Goal: Information Seeking & Learning: Learn about a topic

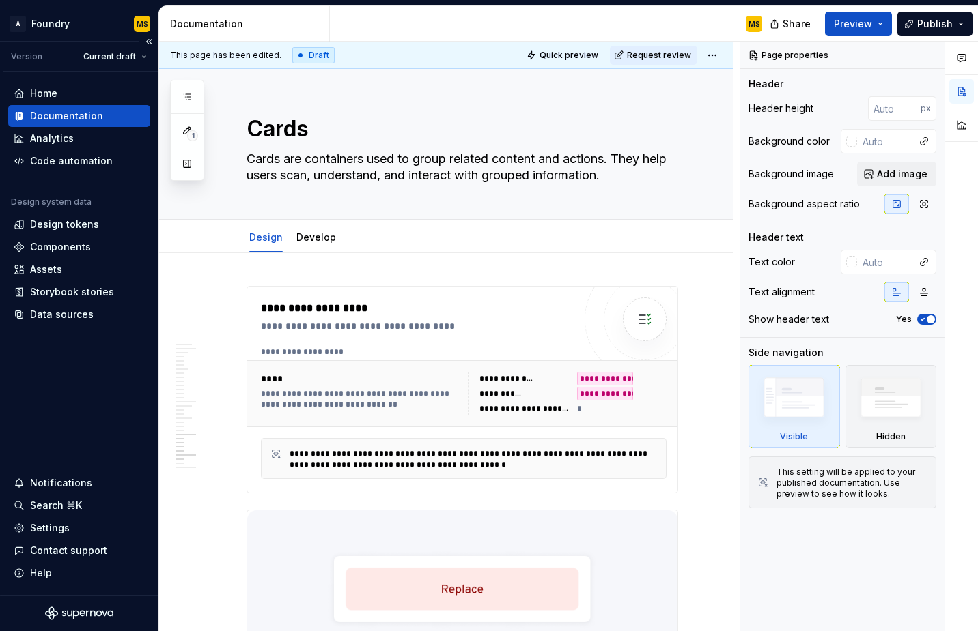
scroll to position [4734, 0]
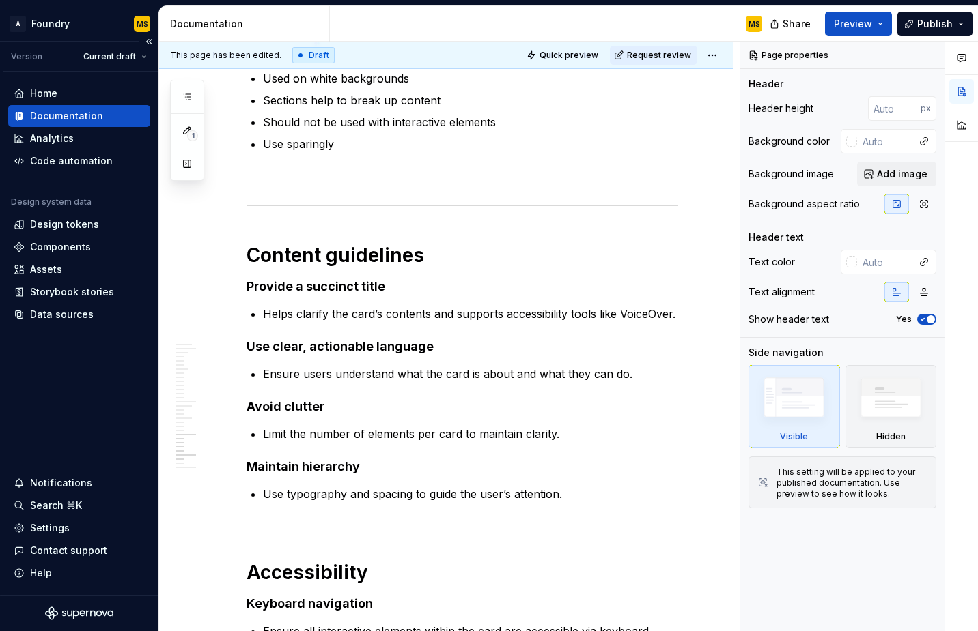
click at [96, 113] on div "Documentation" at bounding box center [66, 116] width 73 height 14
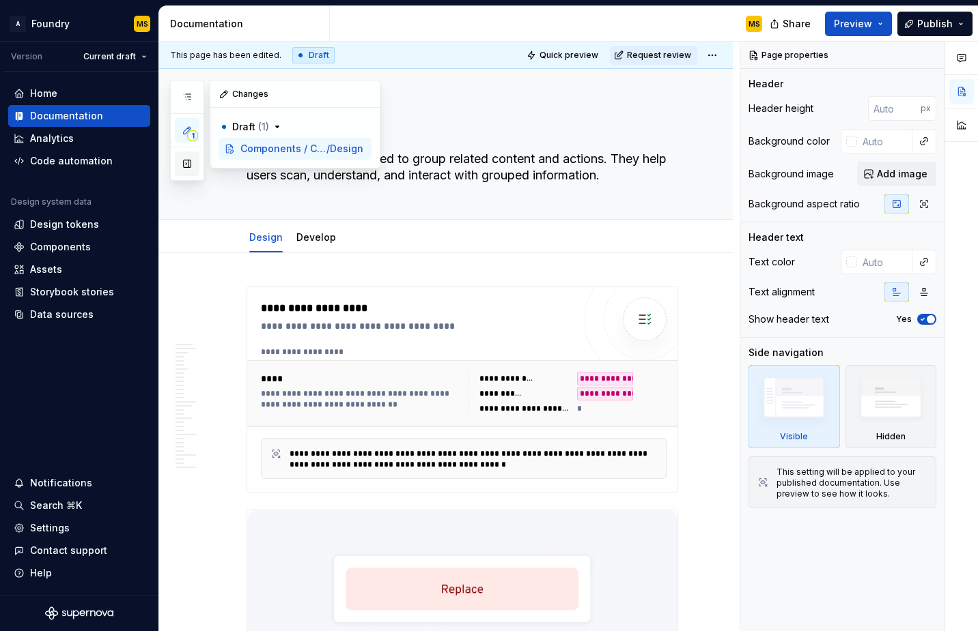
click at [188, 168] on button "button" at bounding box center [187, 164] width 25 height 25
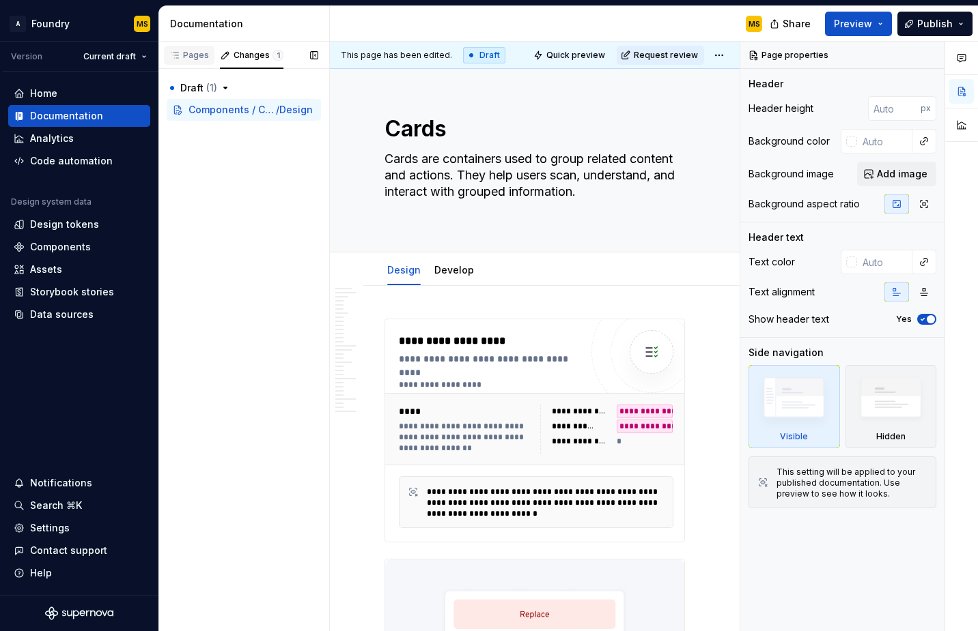
click at [194, 55] on div "Pages" at bounding box center [189, 55] width 40 height 11
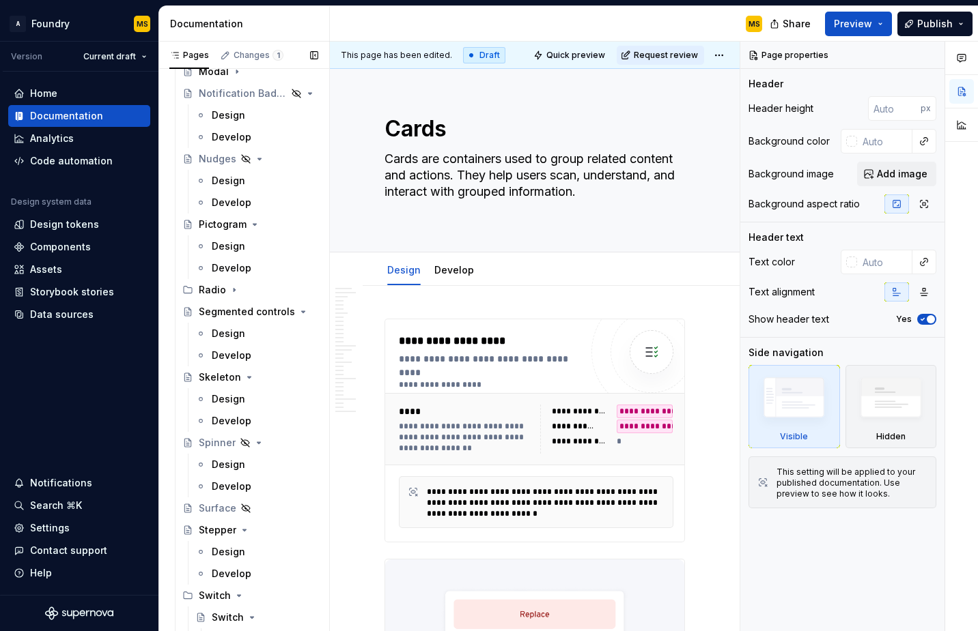
scroll to position [1837, 0]
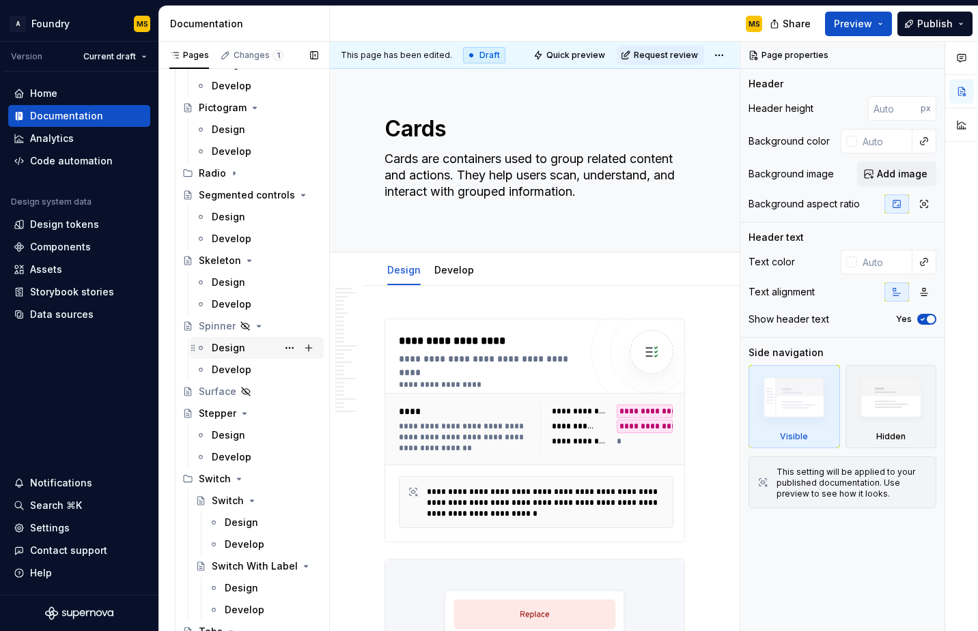
click at [226, 349] on div "Design" at bounding box center [228, 348] width 33 height 14
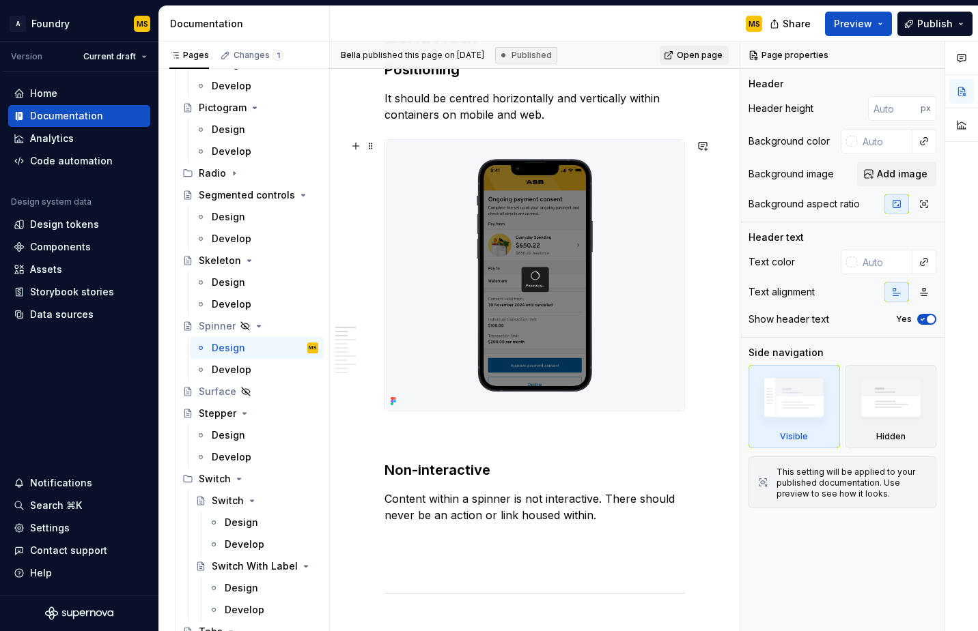
scroll to position [719, 0]
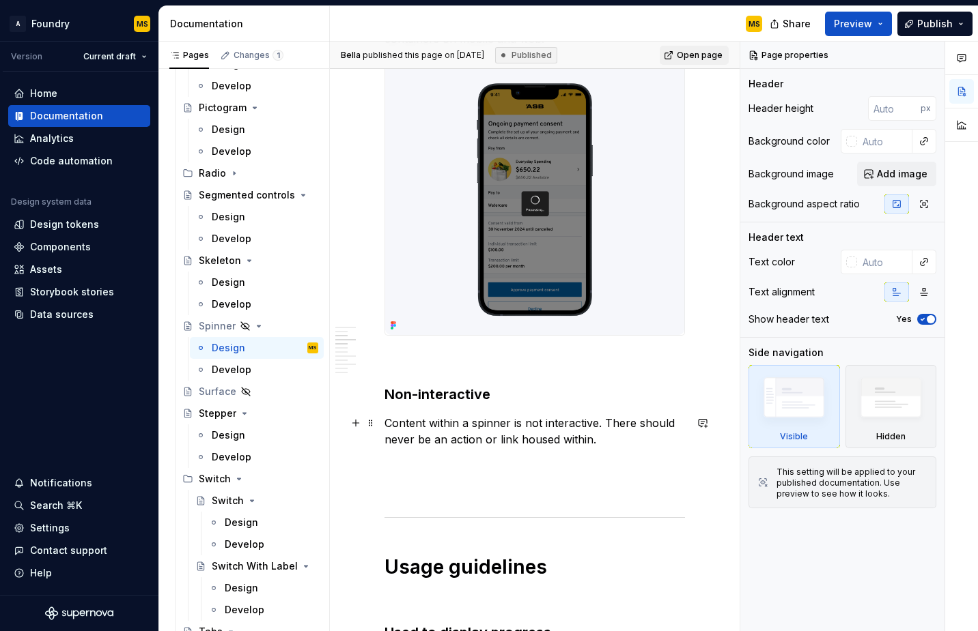
click at [612, 434] on p "Content within a spinner is not interactive. There should never be an action or…" at bounding box center [534, 431] width 300 height 33
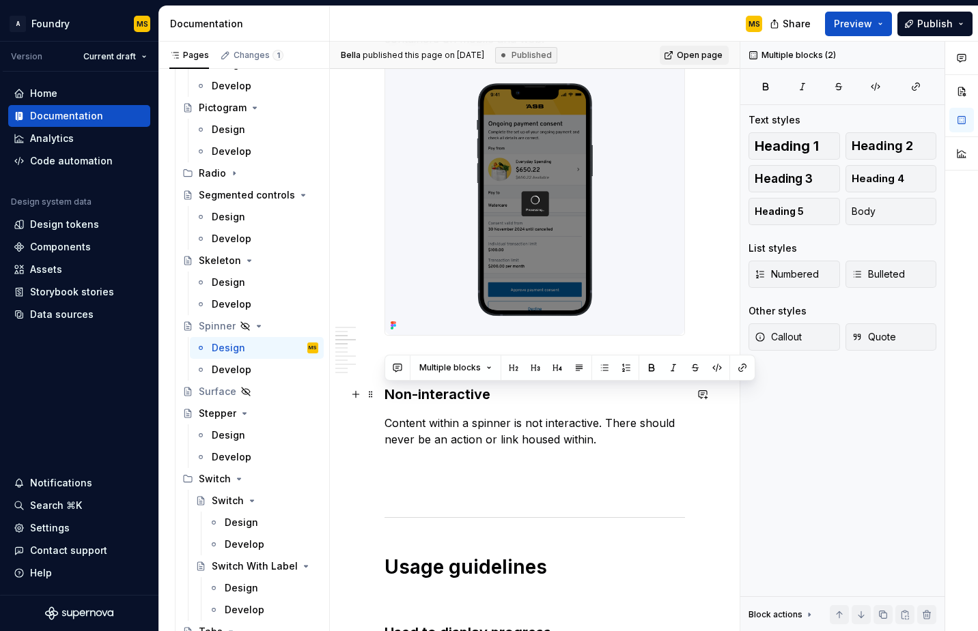
drag, startPoint x: 595, startPoint y: 442, endPoint x: 384, endPoint y: 397, distance: 215.7
click at [646, 444] on p "Content within a spinner is not interactive. There should never be an action or…" at bounding box center [534, 431] width 300 height 33
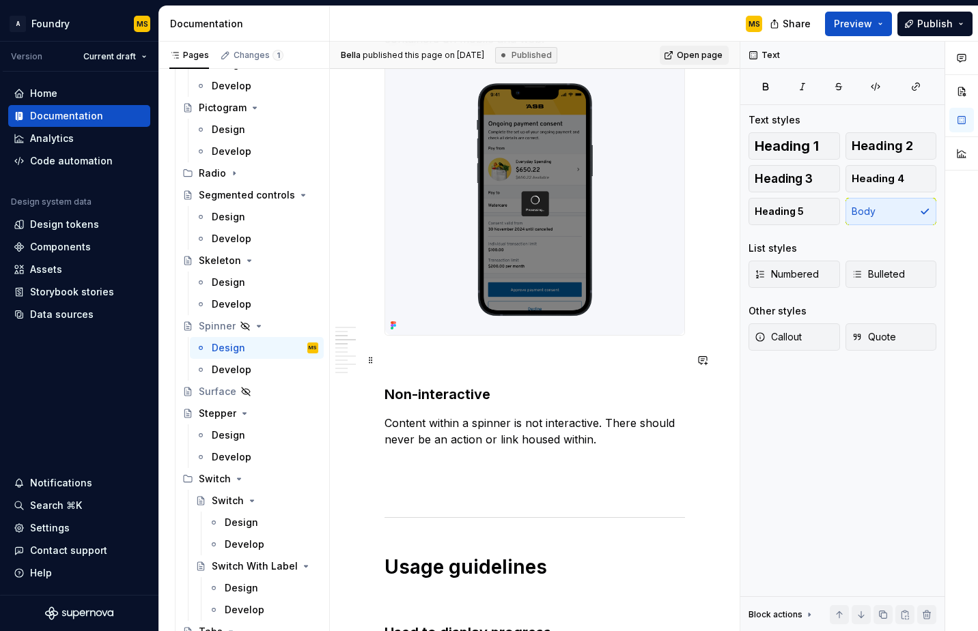
type textarea "*"
